Goal: Navigation & Orientation: Find specific page/section

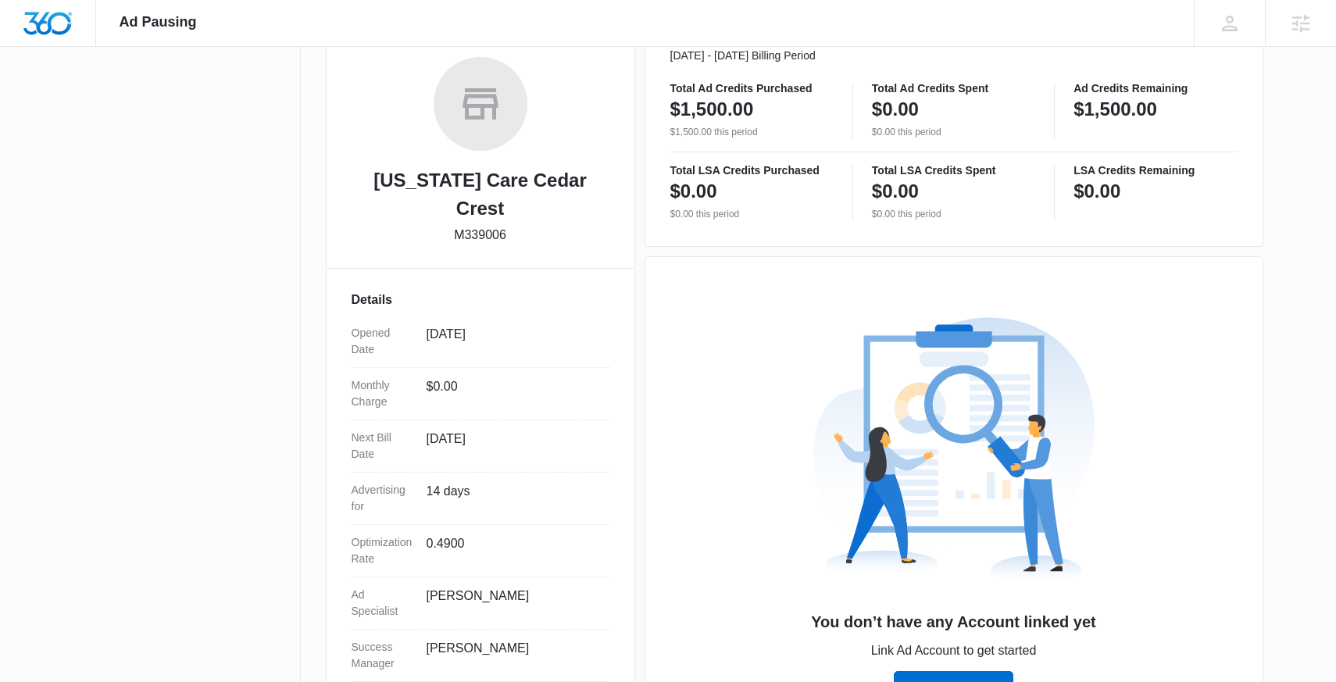
scroll to position [259, 0]
